Goal: Task Accomplishment & Management: Use online tool/utility

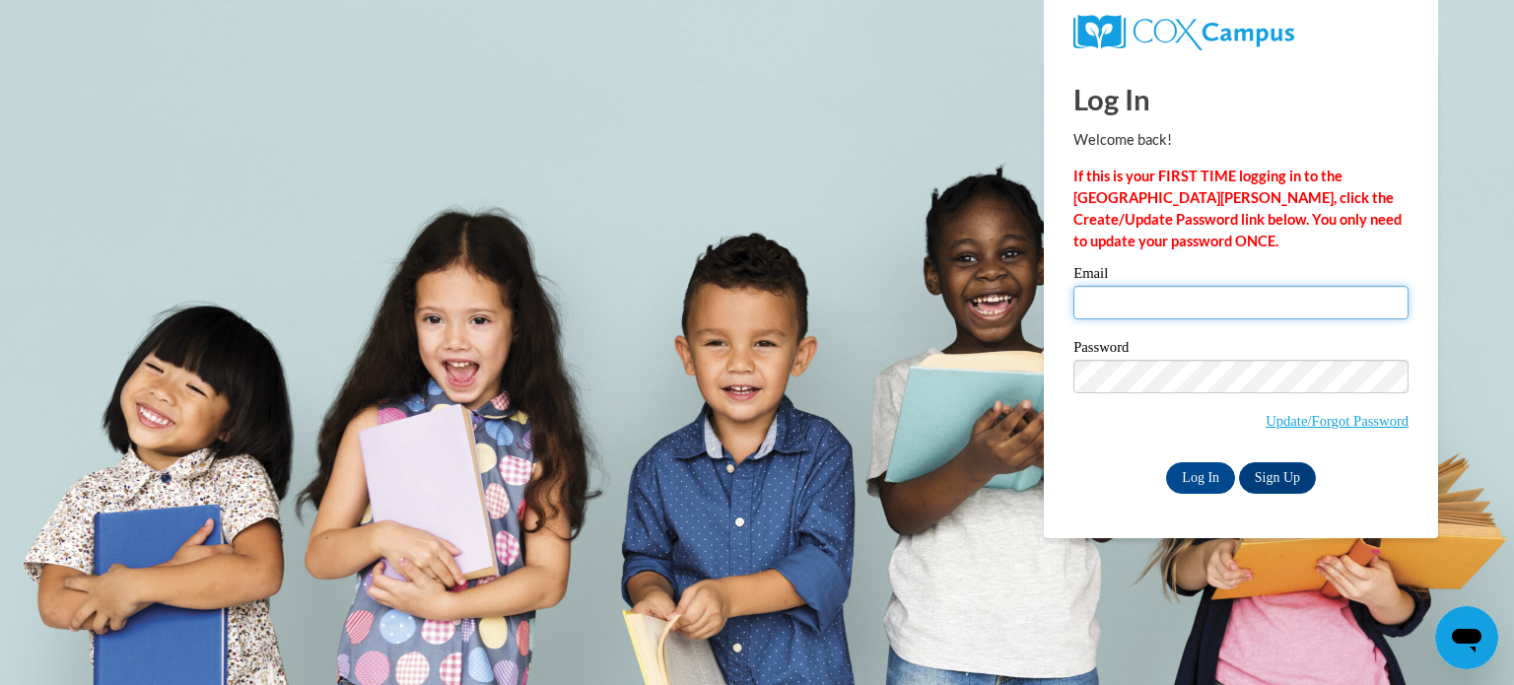
click at [1112, 316] on input "Email" at bounding box center [1240, 303] width 335 height 34
type input "[EMAIL_ADDRESS][DOMAIN_NAME]"
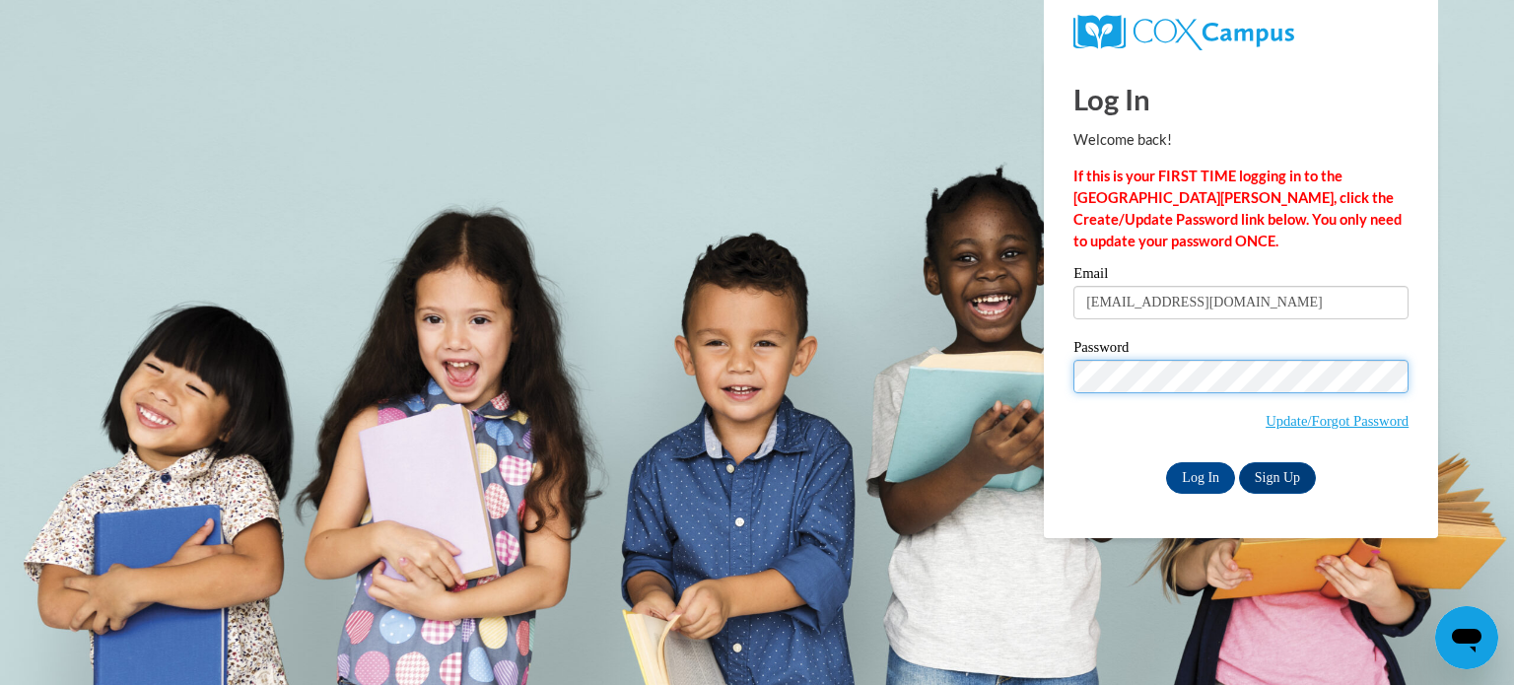
click at [1166, 462] on input "Log In" at bounding box center [1200, 478] width 69 height 32
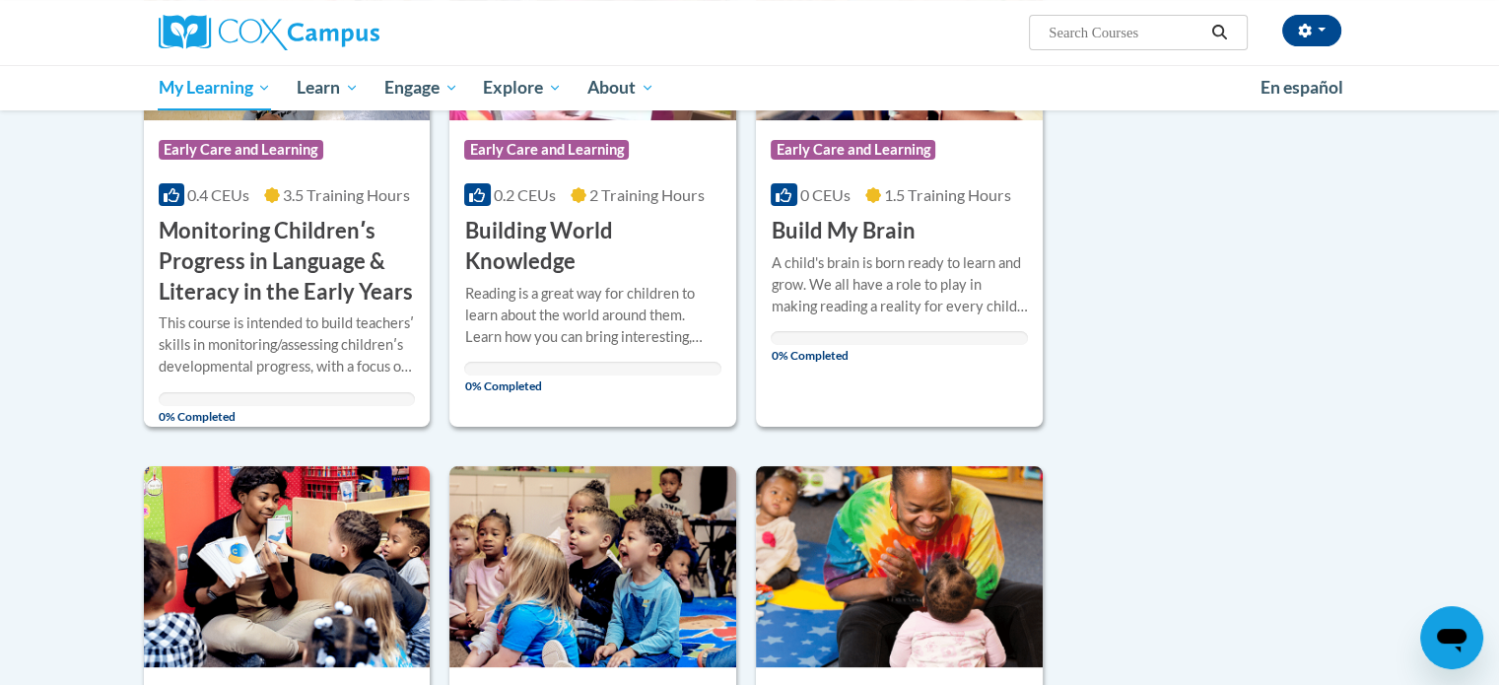
scroll to position [510, 0]
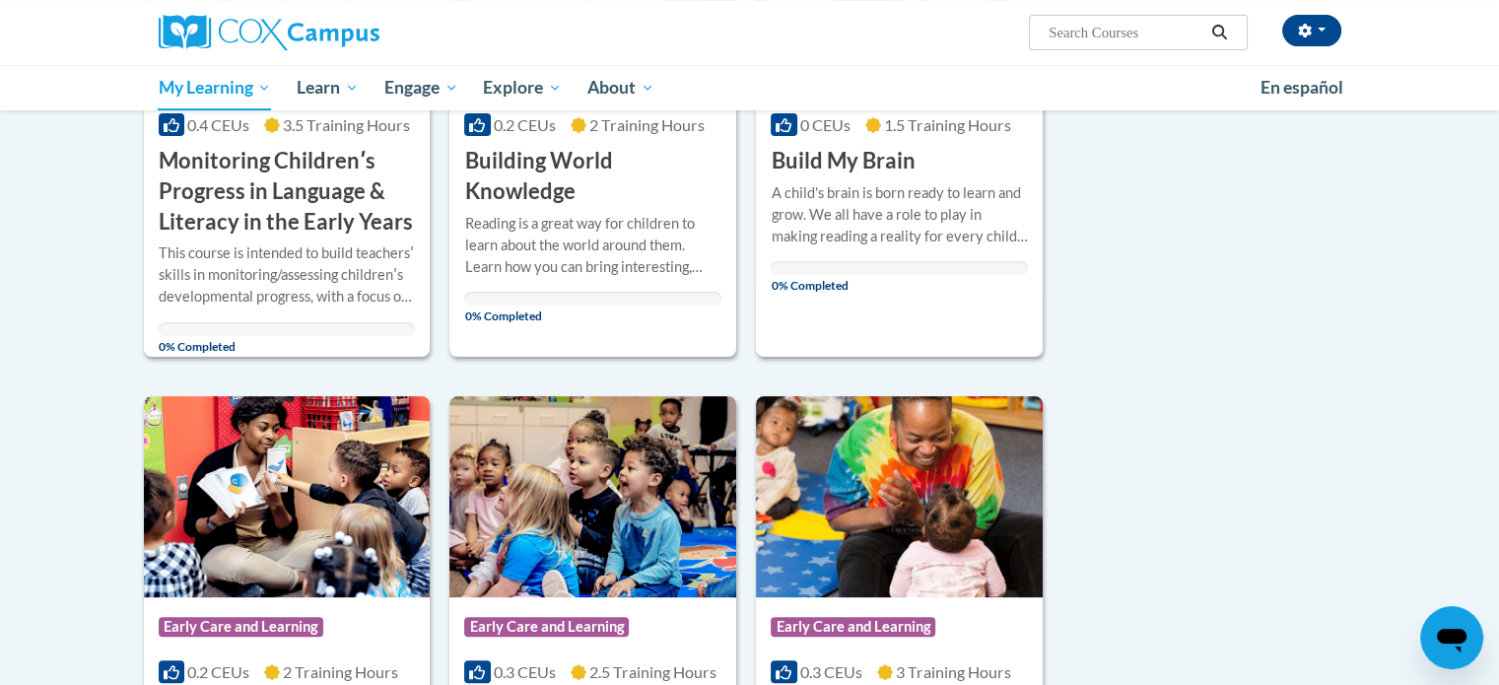
click at [1330, 24] on button "button" at bounding box center [1311, 31] width 59 height 32
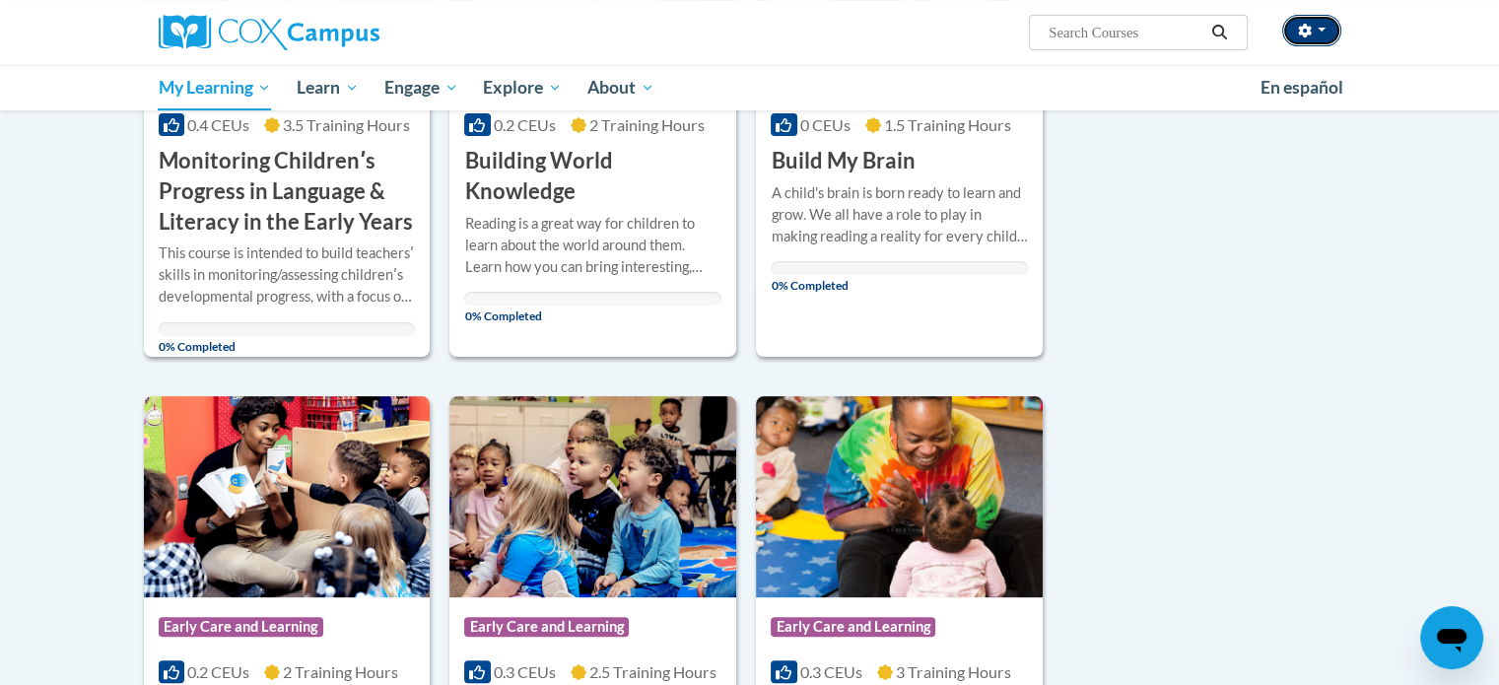
click at [1309, 32] on icon "button" at bounding box center [1304, 31] width 13 height 14
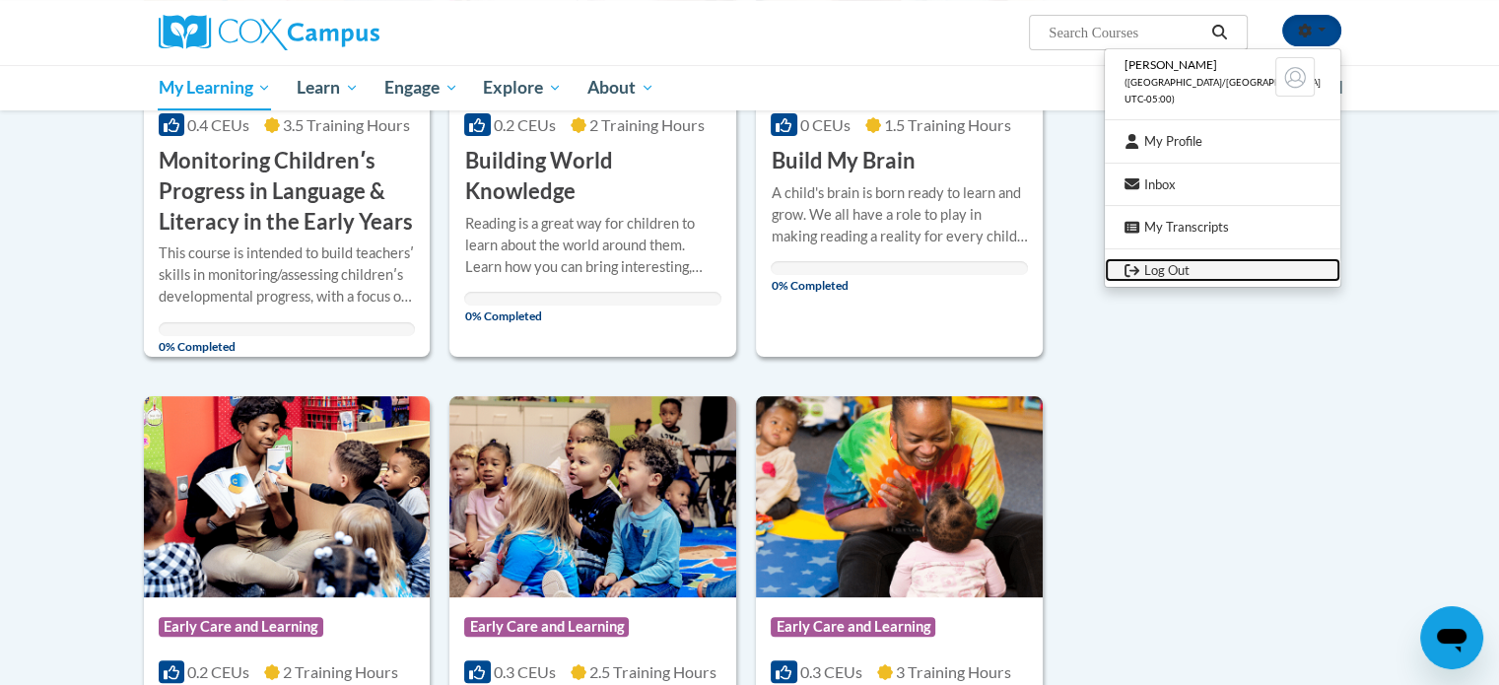
click at [1270, 282] on link "Log Out" at bounding box center [1223, 270] width 236 height 25
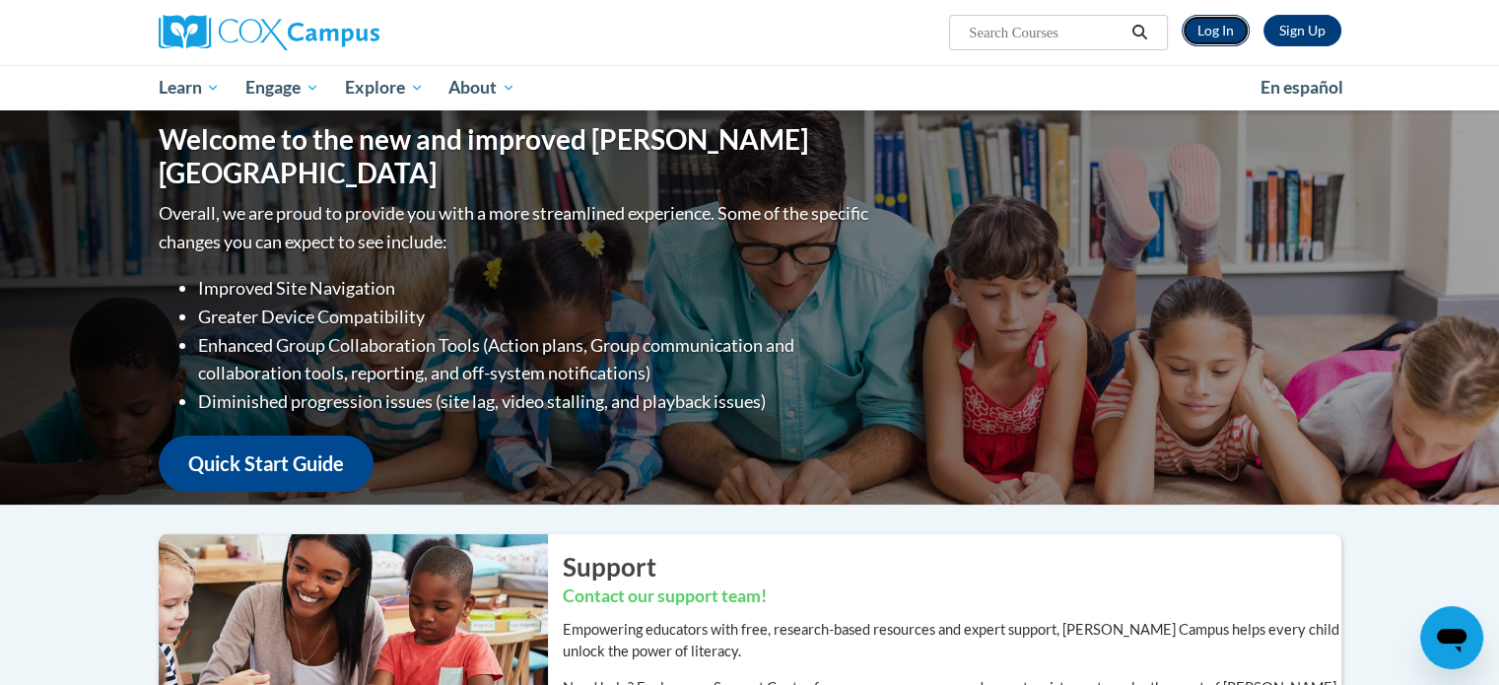
click at [1229, 32] on link "Log In" at bounding box center [1216, 31] width 68 height 32
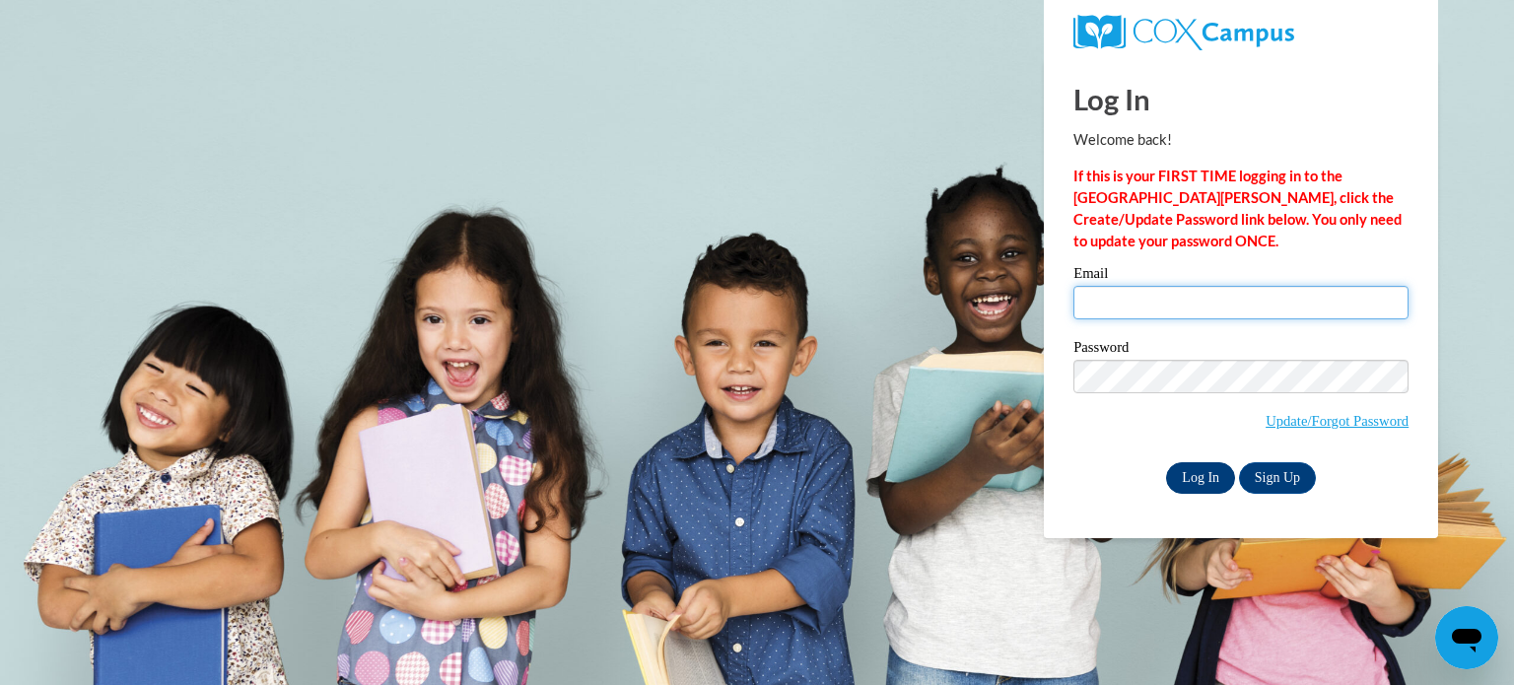
type input "[EMAIL_ADDRESS][DOMAIN_NAME]"
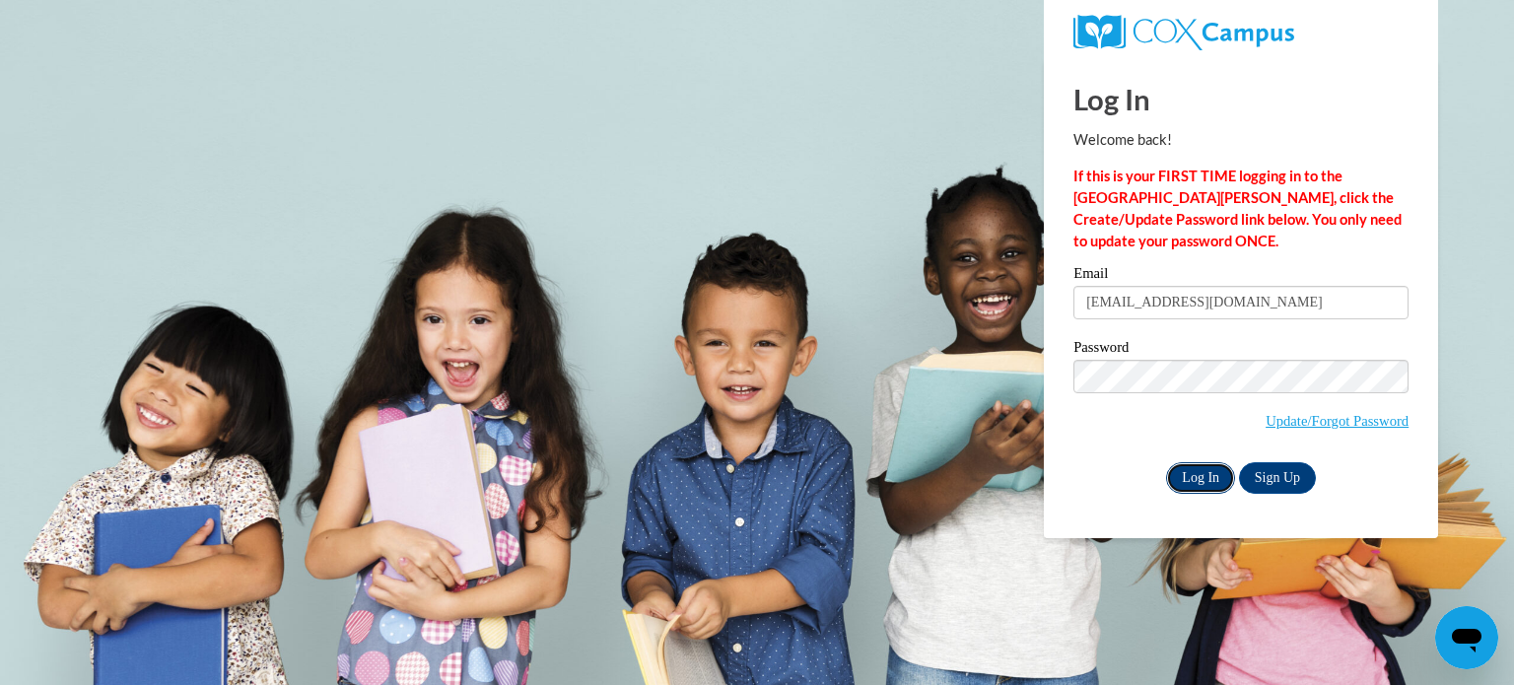
click at [1203, 470] on input "Log In" at bounding box center [1200, 478] width 69 height 32
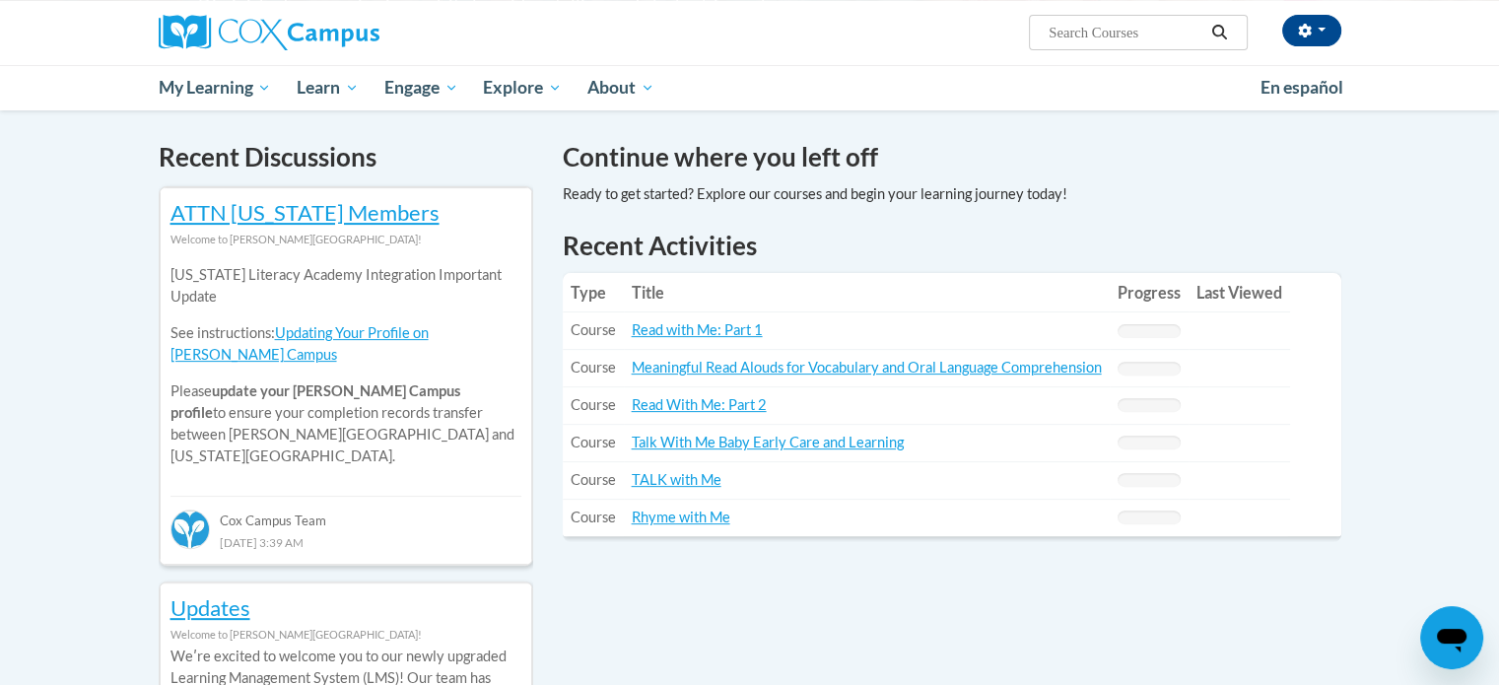
scroll to position [588, 0]
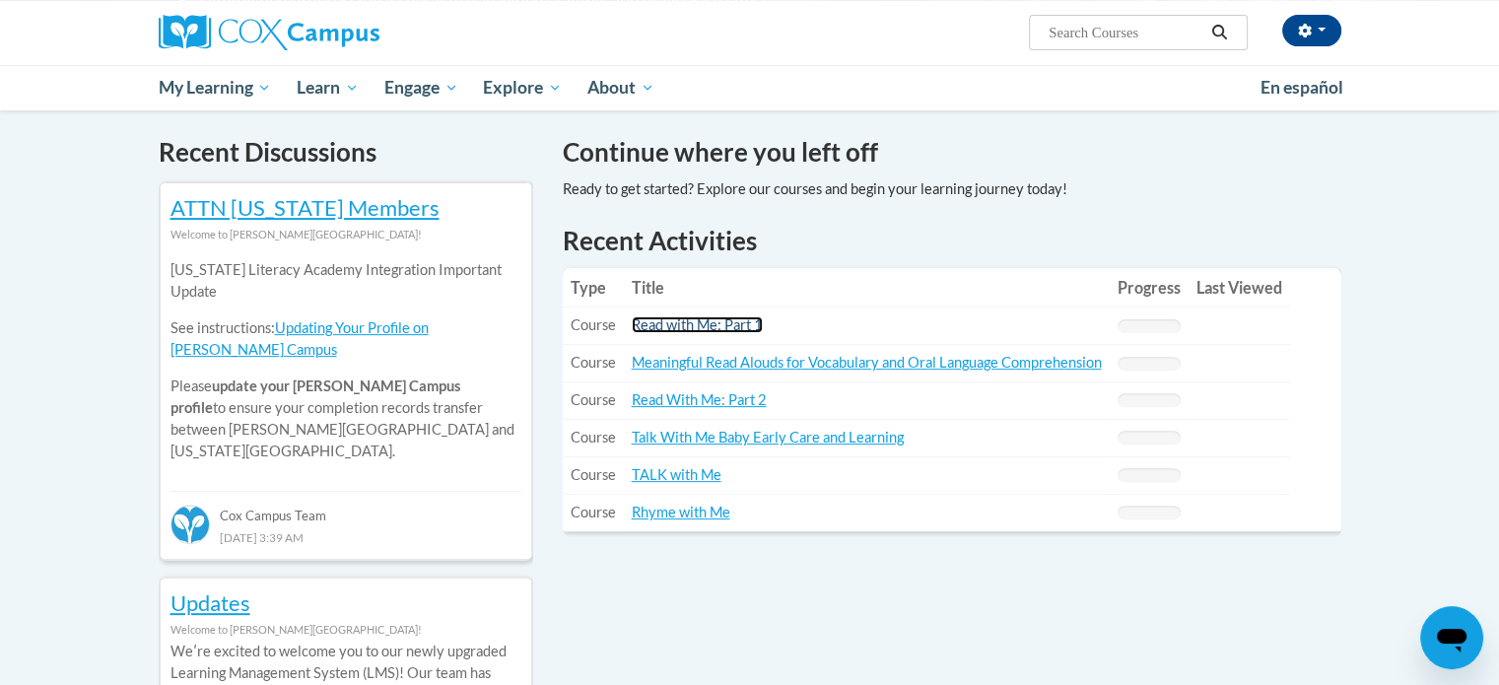
click at [633, 327] on link "Read with Me: Part 1" at bounding box center [697, 324] width 131 height 17
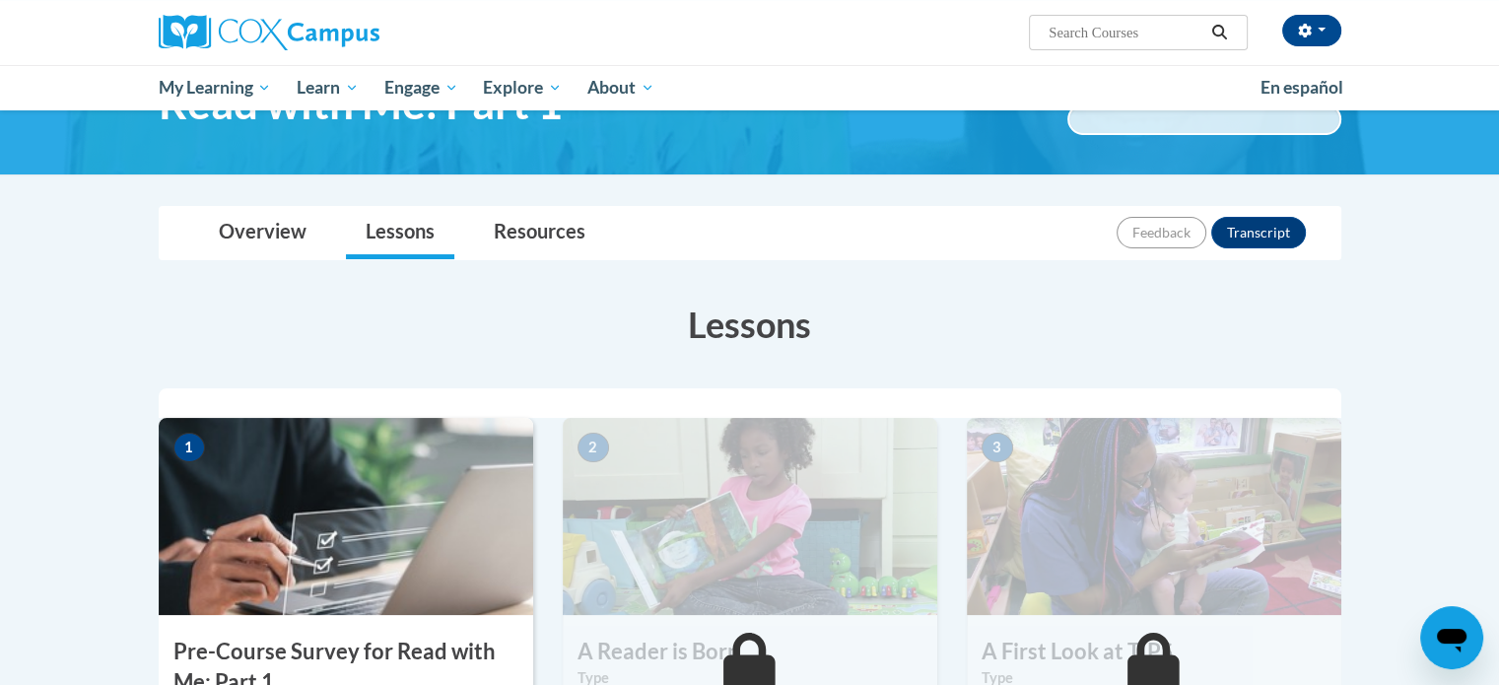
scroll to position [125, 0]
